Goal: Task Accomplishment & Management: Manage account settings

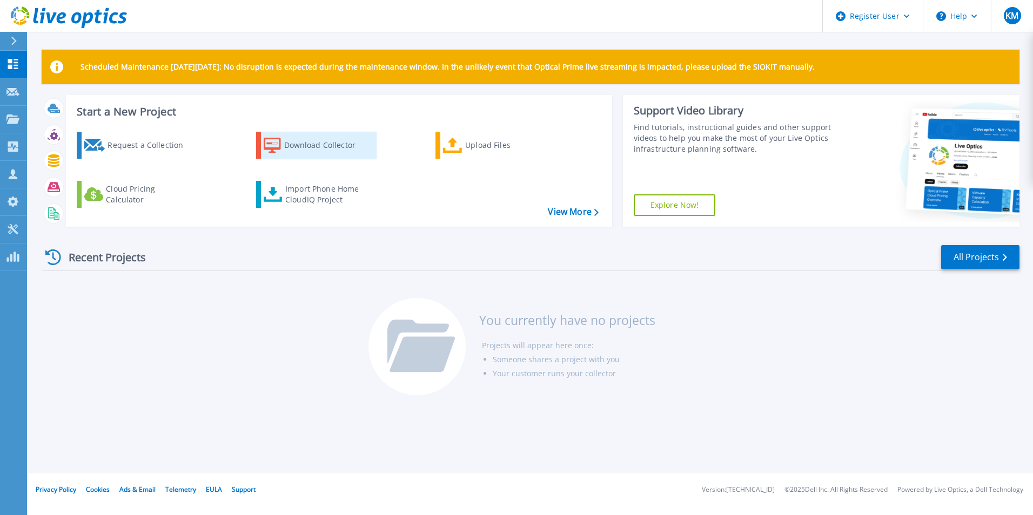
click at [307, 142] on div "Download Collector" at bounding box center [327, 146] width 86 height 22
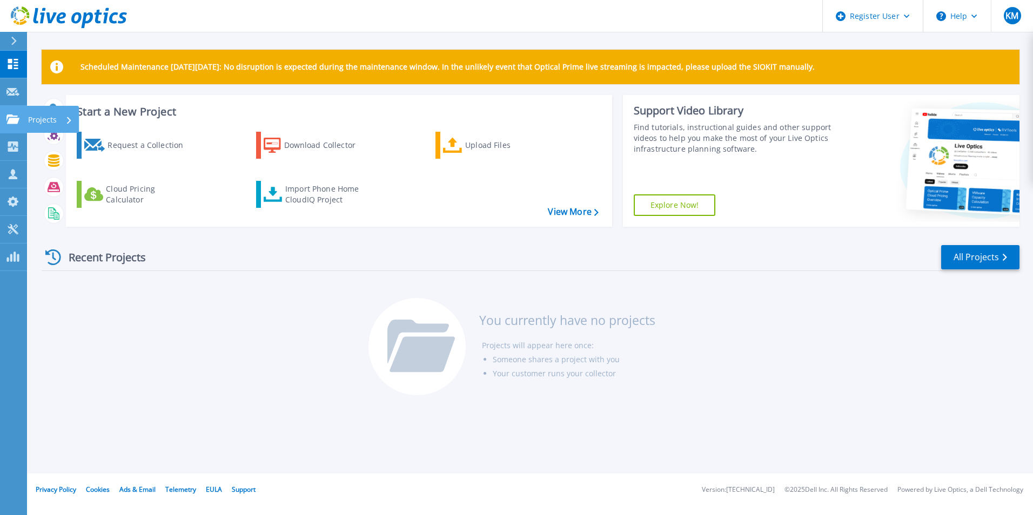
click at [9, 115] on div at bounding box center [12, 120] width 13 height 10
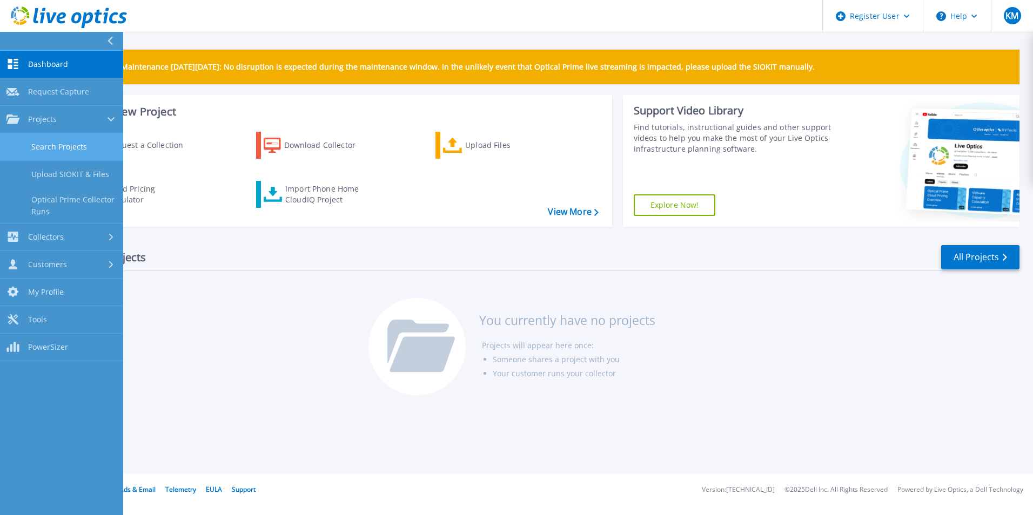
click at [77, 148] on link "Search Projects" at bounding box center [61, 147] width 123 height 28
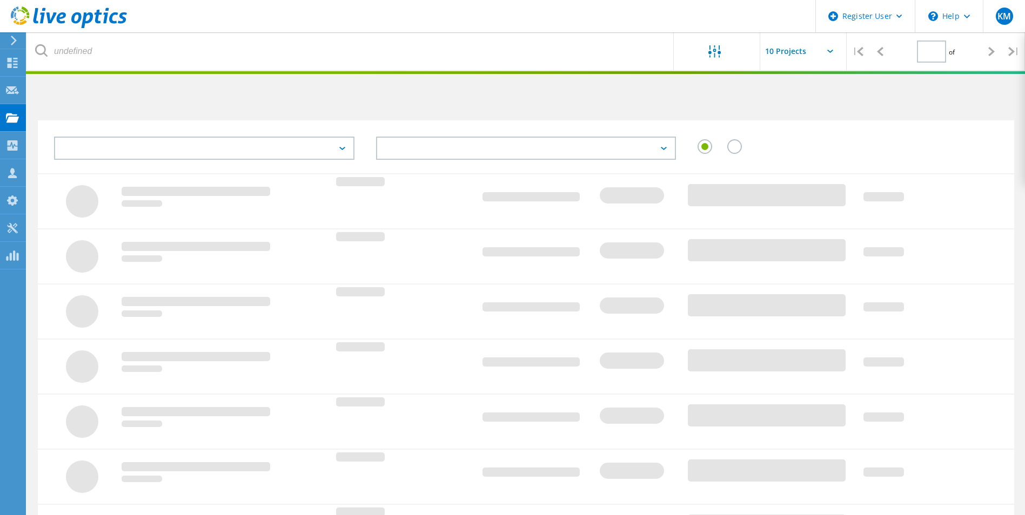
type input "1"
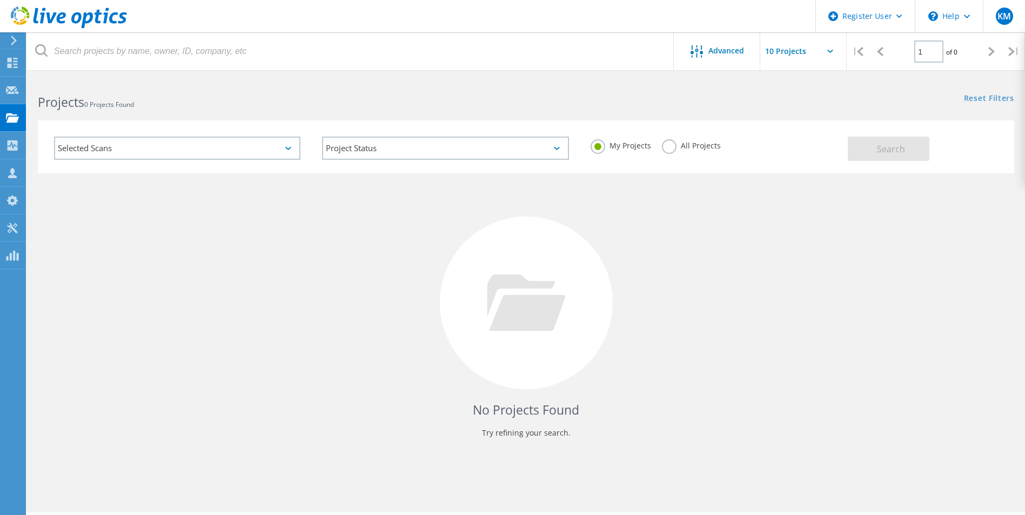
click at [150, 146] on div "Selected Scans" at bounding box center [177, 148] width 246 height 23
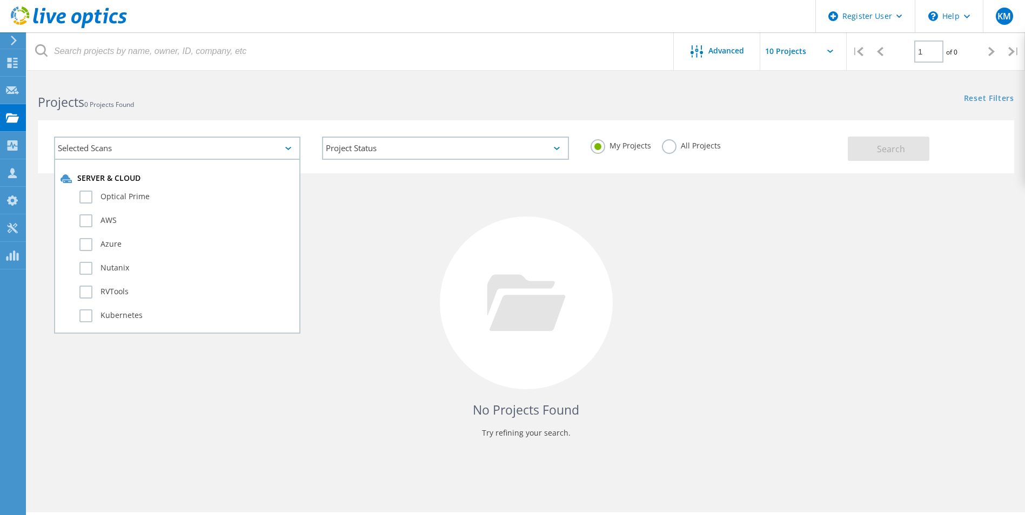
click at [150, 146] on div "Selected Scans" at bounding box center [177, 148] width 246 height 23
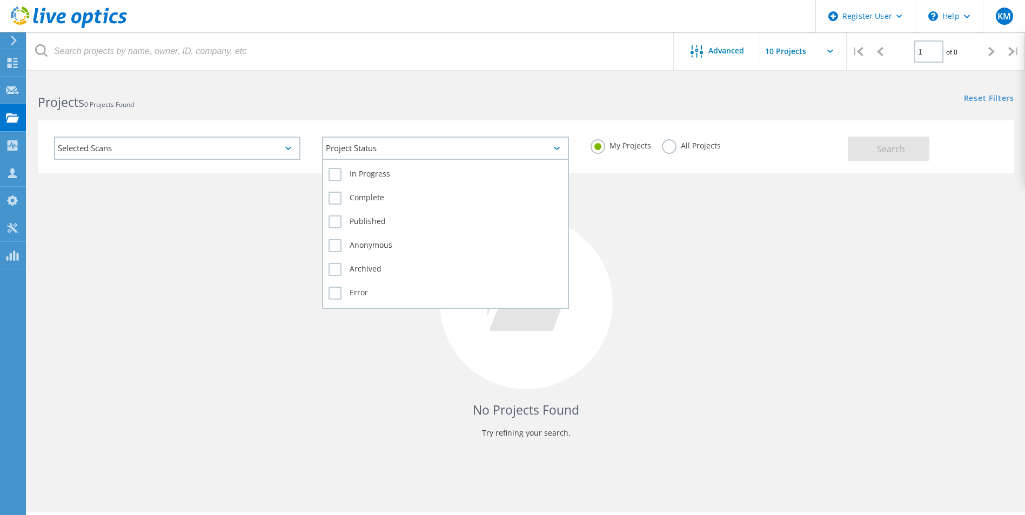
click at [461, 148] on div "Project Status" at bounding box center [445, 148] width 246 height 23
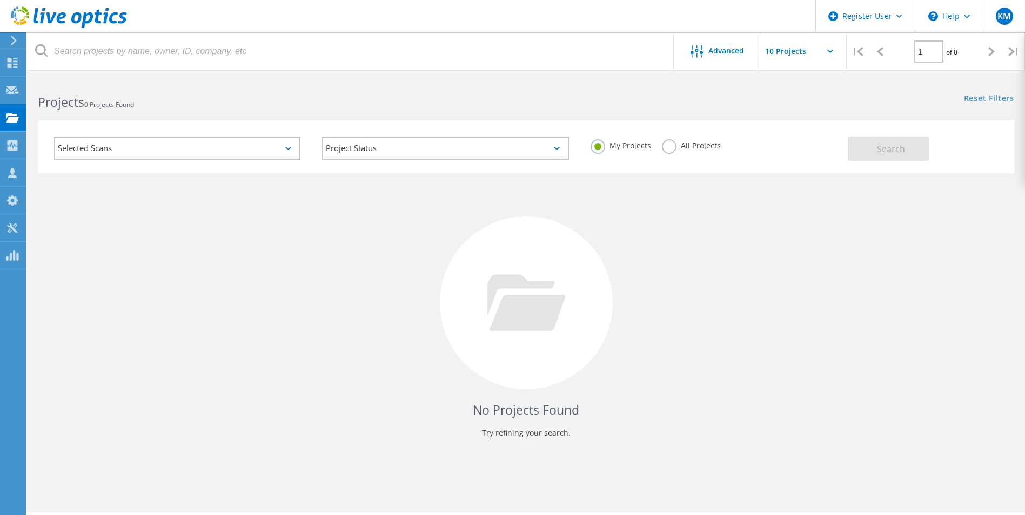
click at [663, 148] on label "All Projects" at bounding box center [691, 144] width 59 height 10
click at [0, 0] on input "All Projects" at bounding box center [0, 0] width 0 height 0
click at [591, 146] on label "My Projects" at bounding box center [621, 144] width 61 height 10
click at [0, 0] on input "My Projects" at bounding box center [0, 0] width 0 height 0
click at [290, 149] on icon at bounding box center [288, 148] width 6 height 3
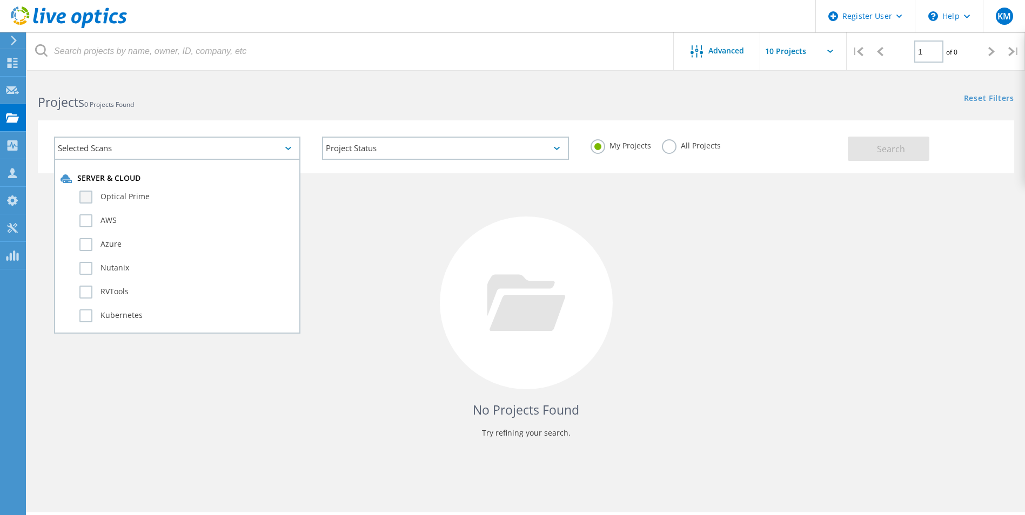
click at [86, 198] on label "Optical Prime" at bounding box center [186, 197] width 215 height 13
click at [0, 0] on input "Optical Prime" at bounding box center [0, 0] width 0 height 0
click at [900, 152] on span "Search" at bounding box center [891, 149] width 28 height 12
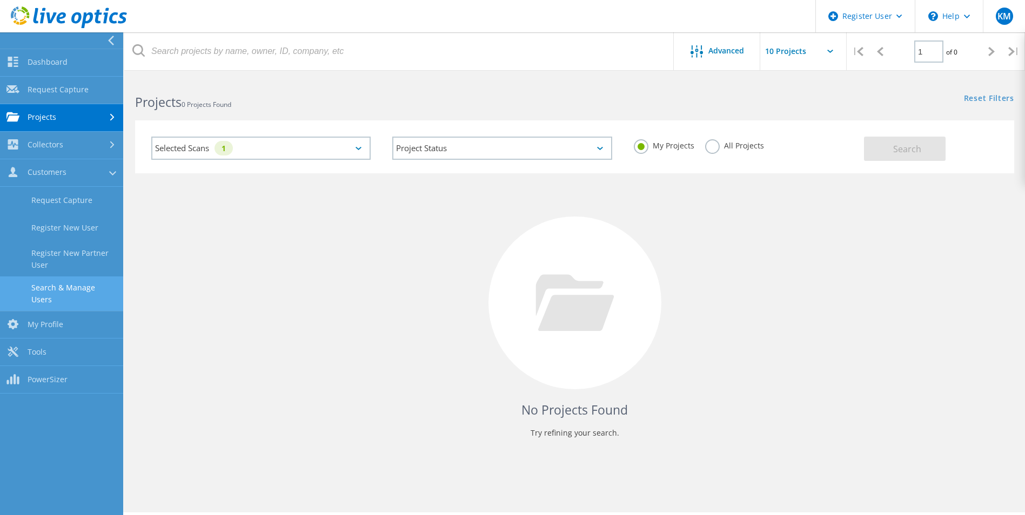
click at [39, 291] on link "Search & Manage Users" at bounding box center [61, 294] width 123 height 35
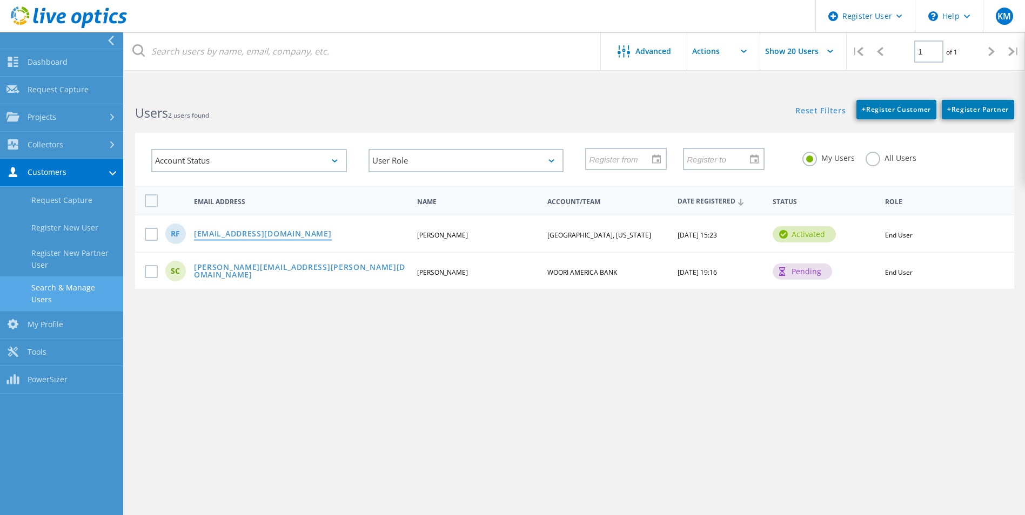
click at [270, 232] on link "[EMAIL_ADDRESS][DOMAIN_NAME]" at bounding box center [263, 234] width 138 height 9
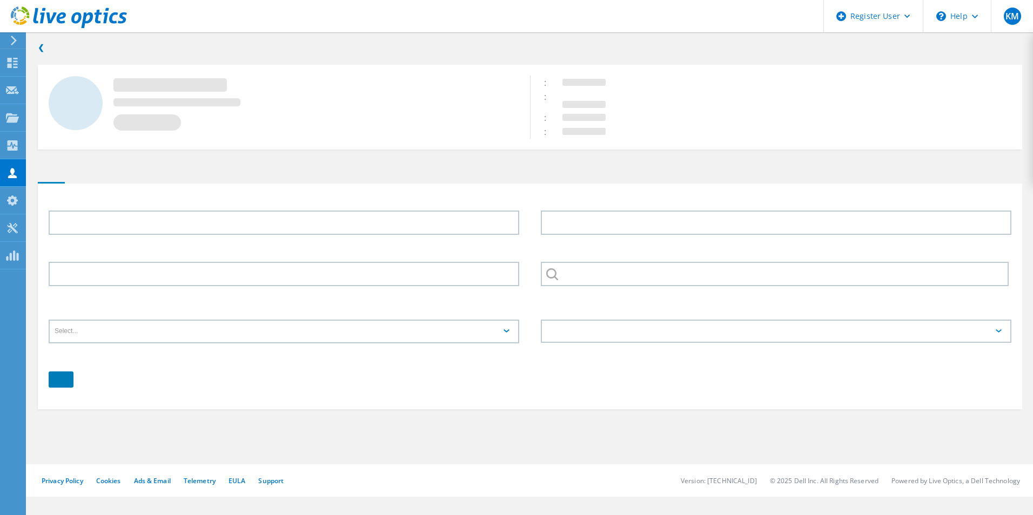
type input "[PERSON_NAME]"
type input "Ford"
type input "[GEOGRAPHIC_DATA], [US_STATE]"
type input "English"
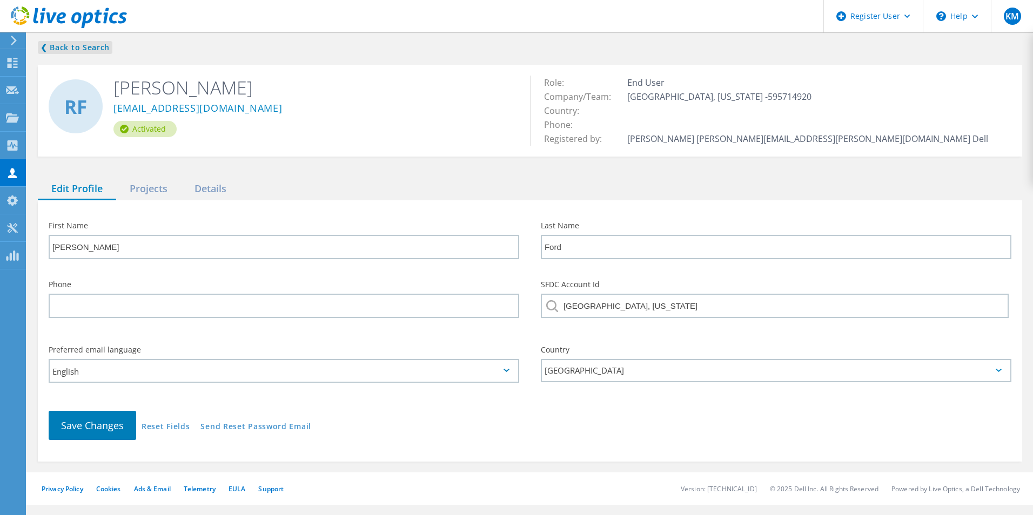
click at [55, 44] on link "❮ Back to Search" at bounding box center [75, 47] width 75 height 13
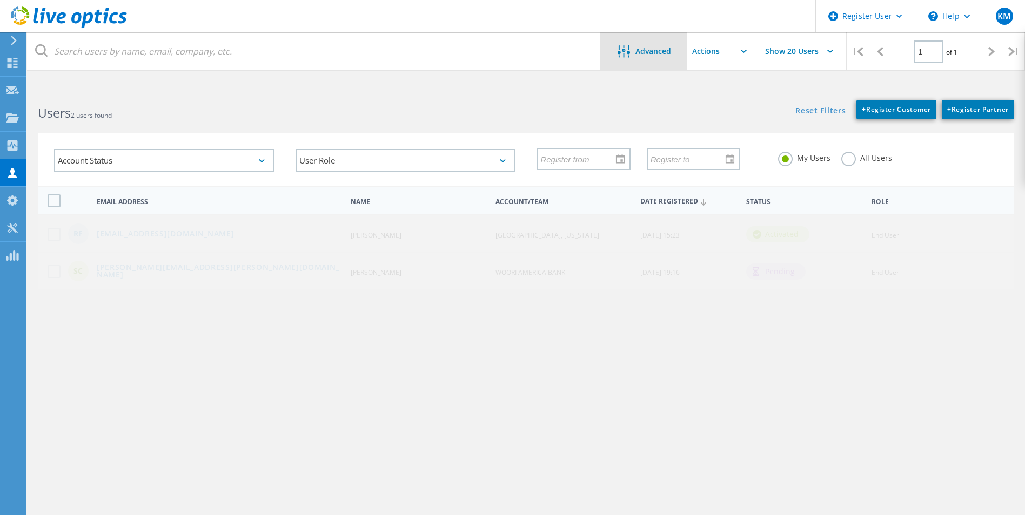
click at [641, 50] on span "Advanced" at bounding box center [653, 52] width 36 height 8
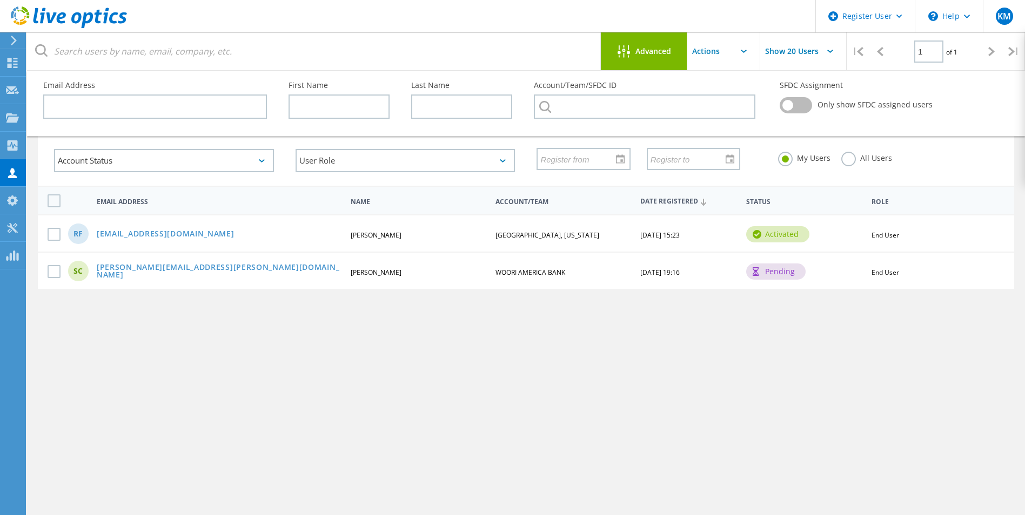
click at [641, 50] on span "Advanced" at bounding box center [653, 52] width 36 height 8
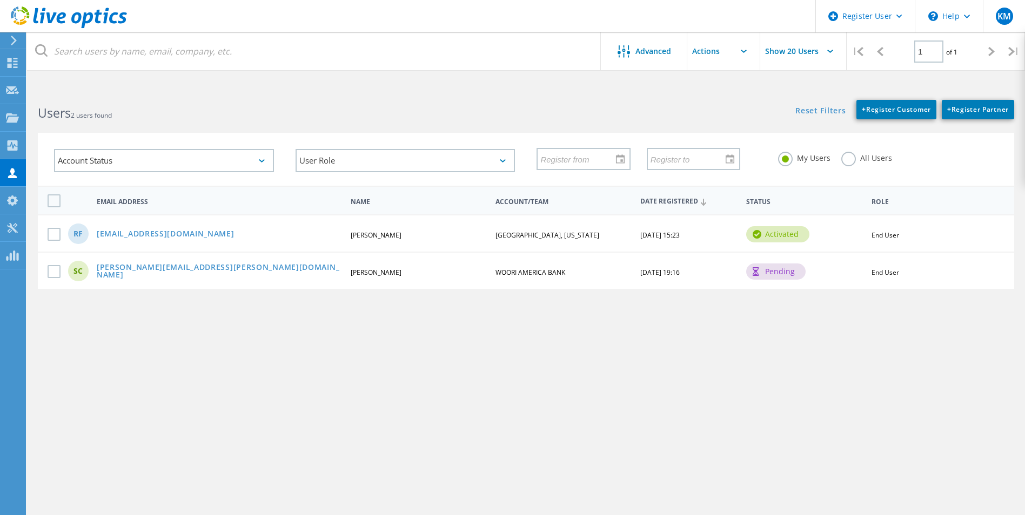
click at [448, 81] on html "Register User \n Help Explore Helpful Articles Contact Support KM Dell User [PE…" at bounding box center [512, 278] width 1025 height 556
click at [11, 115] on use at bounding box center [12, 117] width 13 height 9
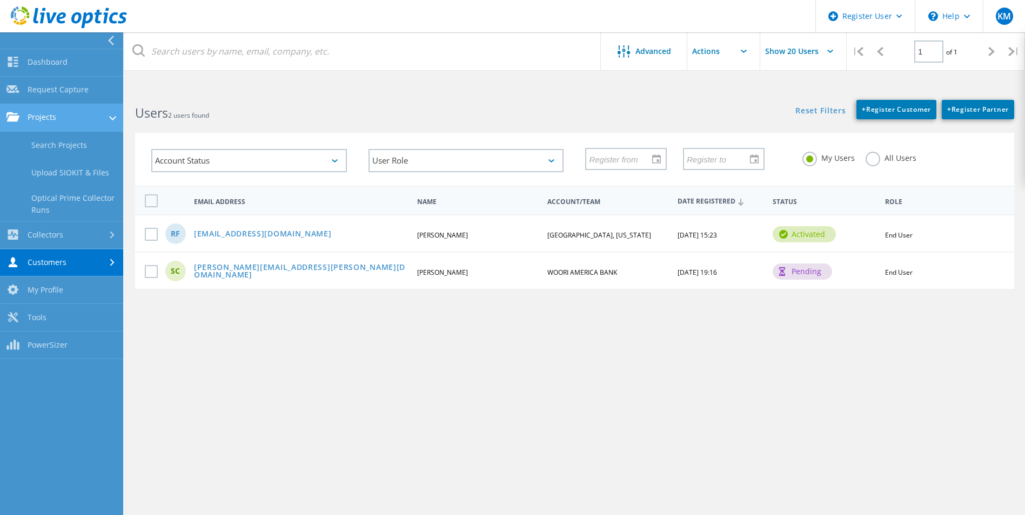
click at [50, 114] on link "Projects" at bounding box center [61, 118] width 123 height 28
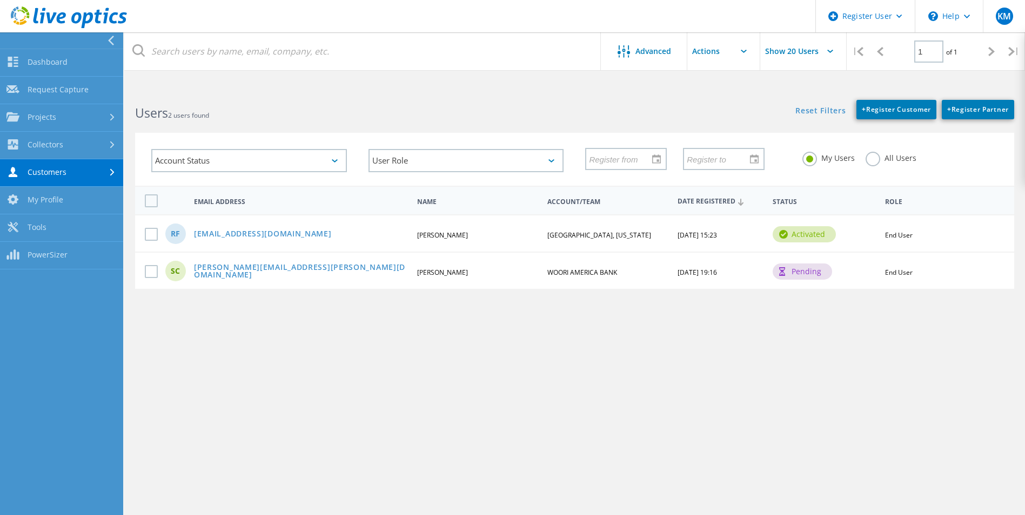
click at [107, 42] on icon at bounding box center [111, 41] width 8 height 10
click at [113, 39] on icon at bounding box center [111, 41] width 8 height 10
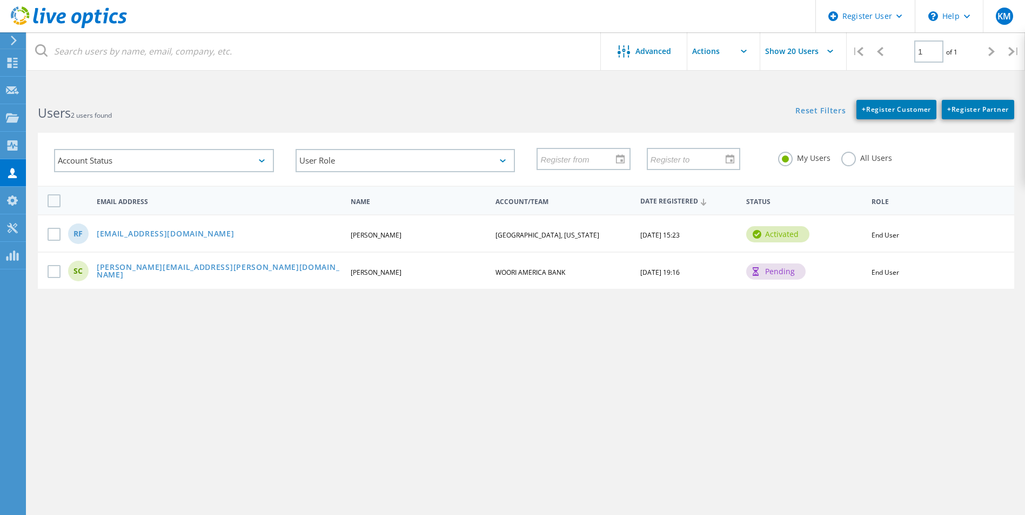
click at [346, 27] on header "Register User \n Help Explore Helpful Articles Contact Support KM Dell User [PE…" at bounding box center [512, 16] width 1025 height 32
